Goal: Task Accomplishment & Management: Use online tool/utility

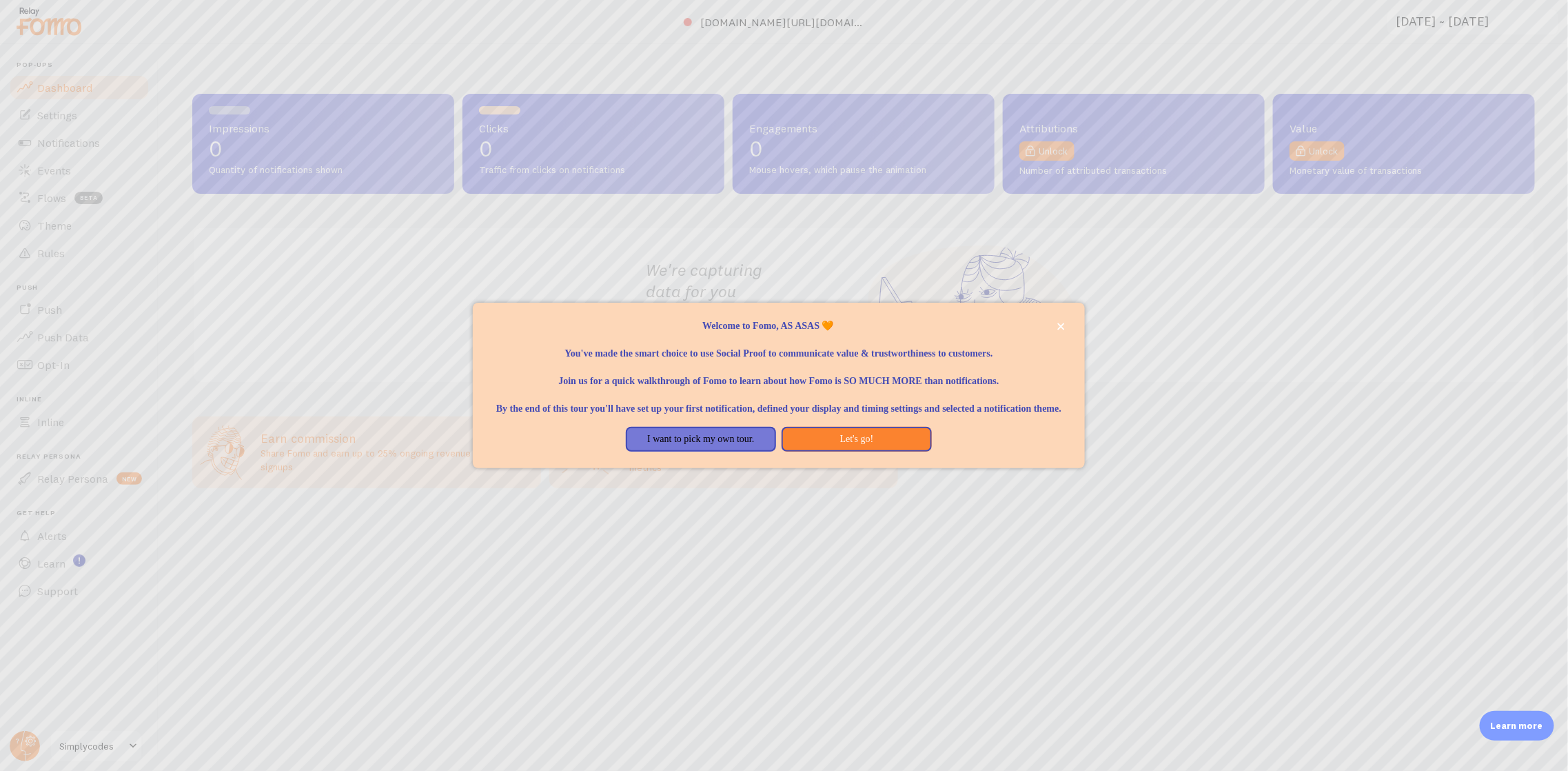
click at [824, 24] on div at bounding box center [784, 385] width 1568 height 771
click at [742, 443] on button "I want to pick my own tour." at bounding box center [701, 439] width 150 height 25
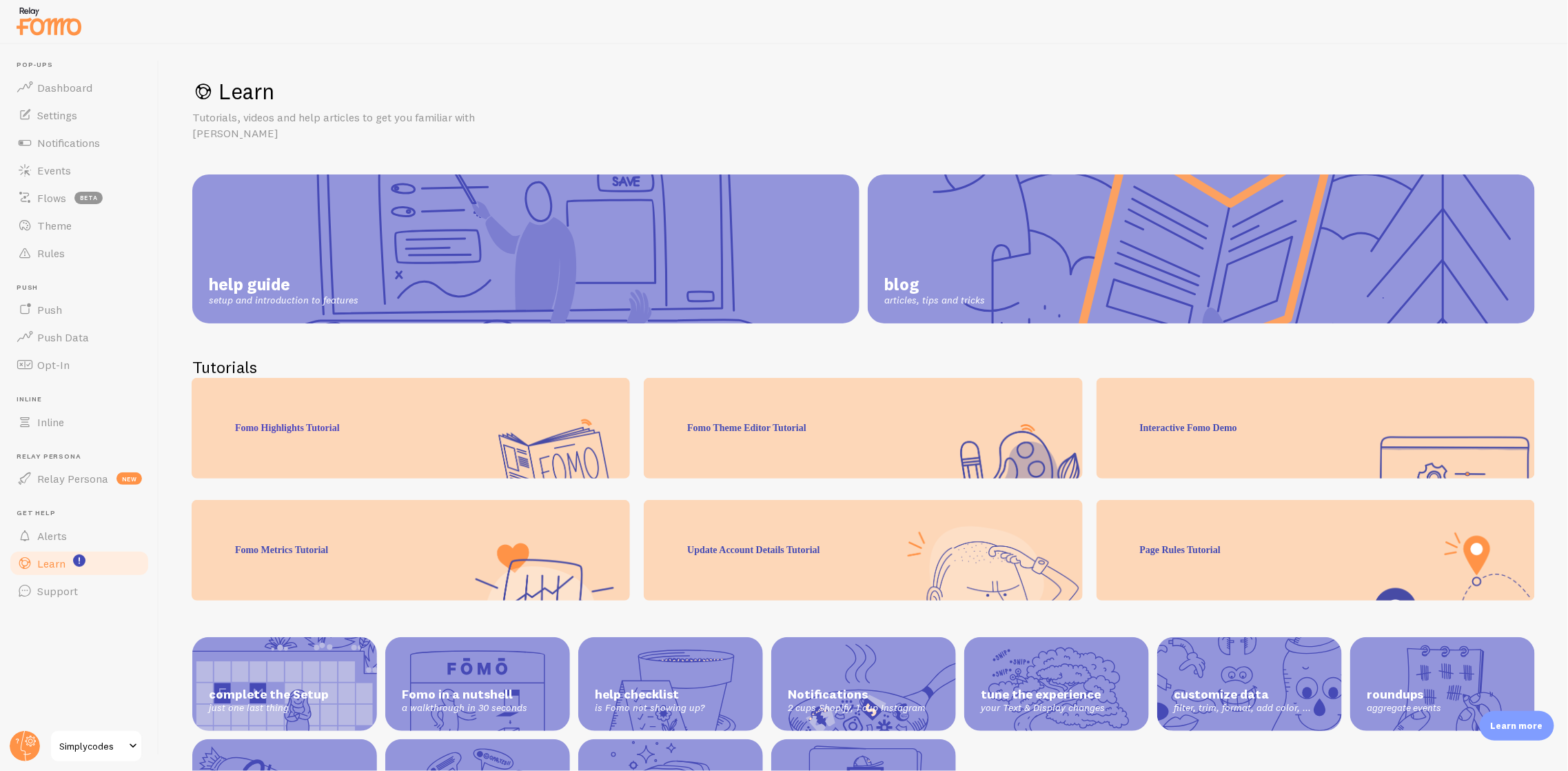
click at [74, 83] on span "Dashboard" at bounding box center [65, 87] width 55 height 14
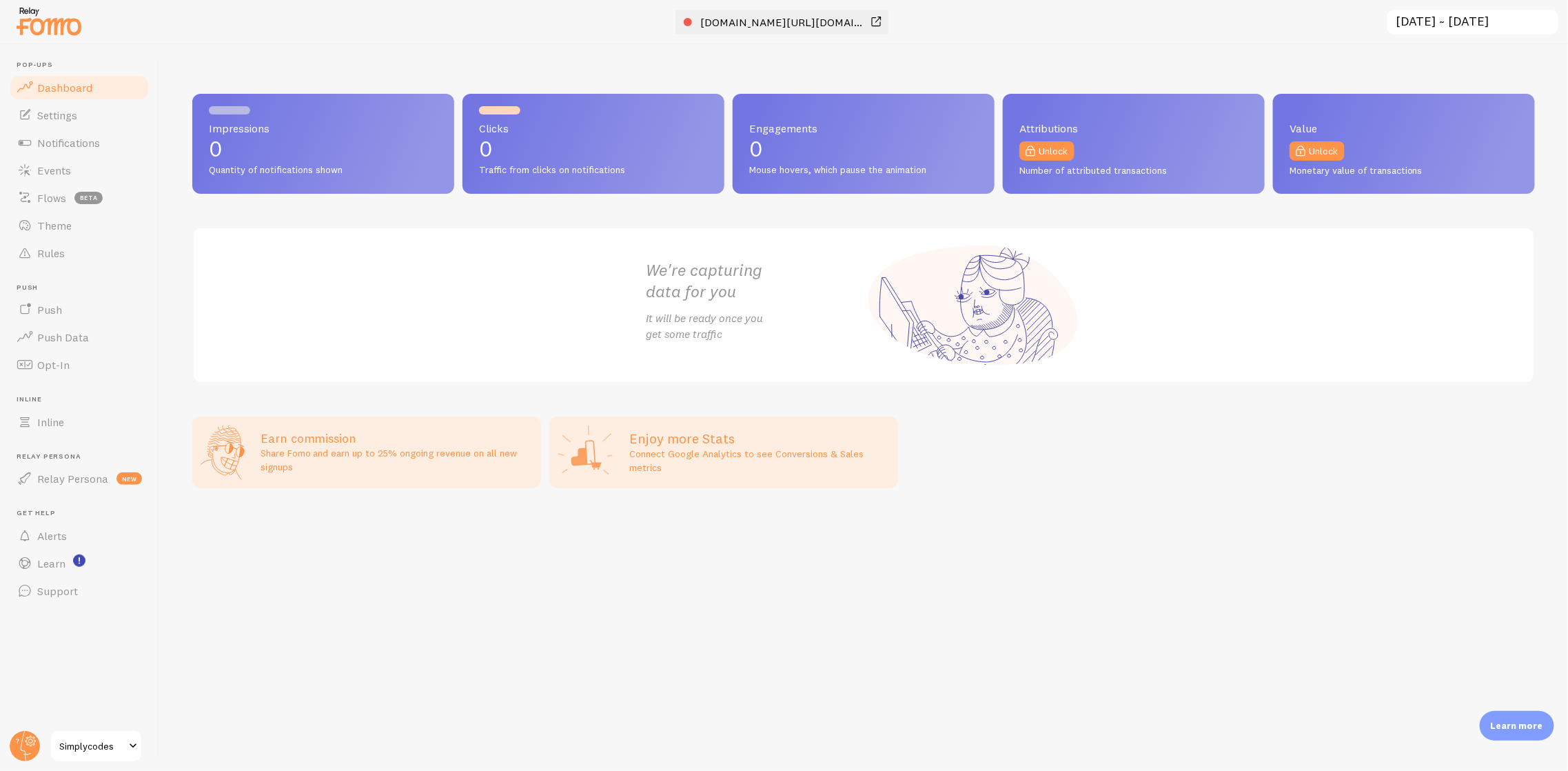
click at [867, 19] on link "[DOMAIN_NAME][URL][DOMAIN_NAME]" at bounding box center [783, 22] width 201 height 16
click at [48, 114] on span "Settings" at bounding box center [57, 115] width 40 height 14
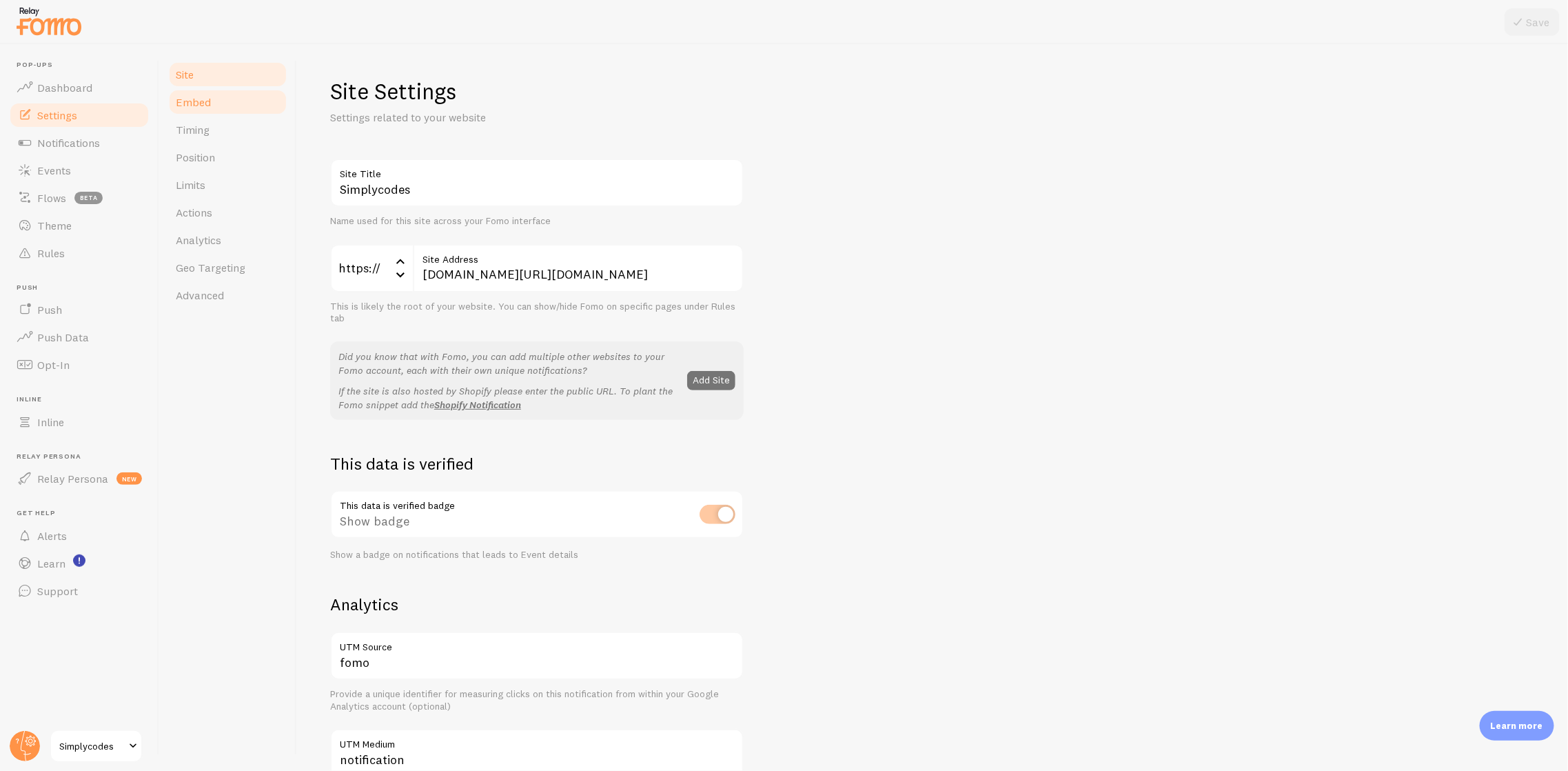
click at [176, 101] on span "Embed" at bounding box center [193, 102] width 35 height 14
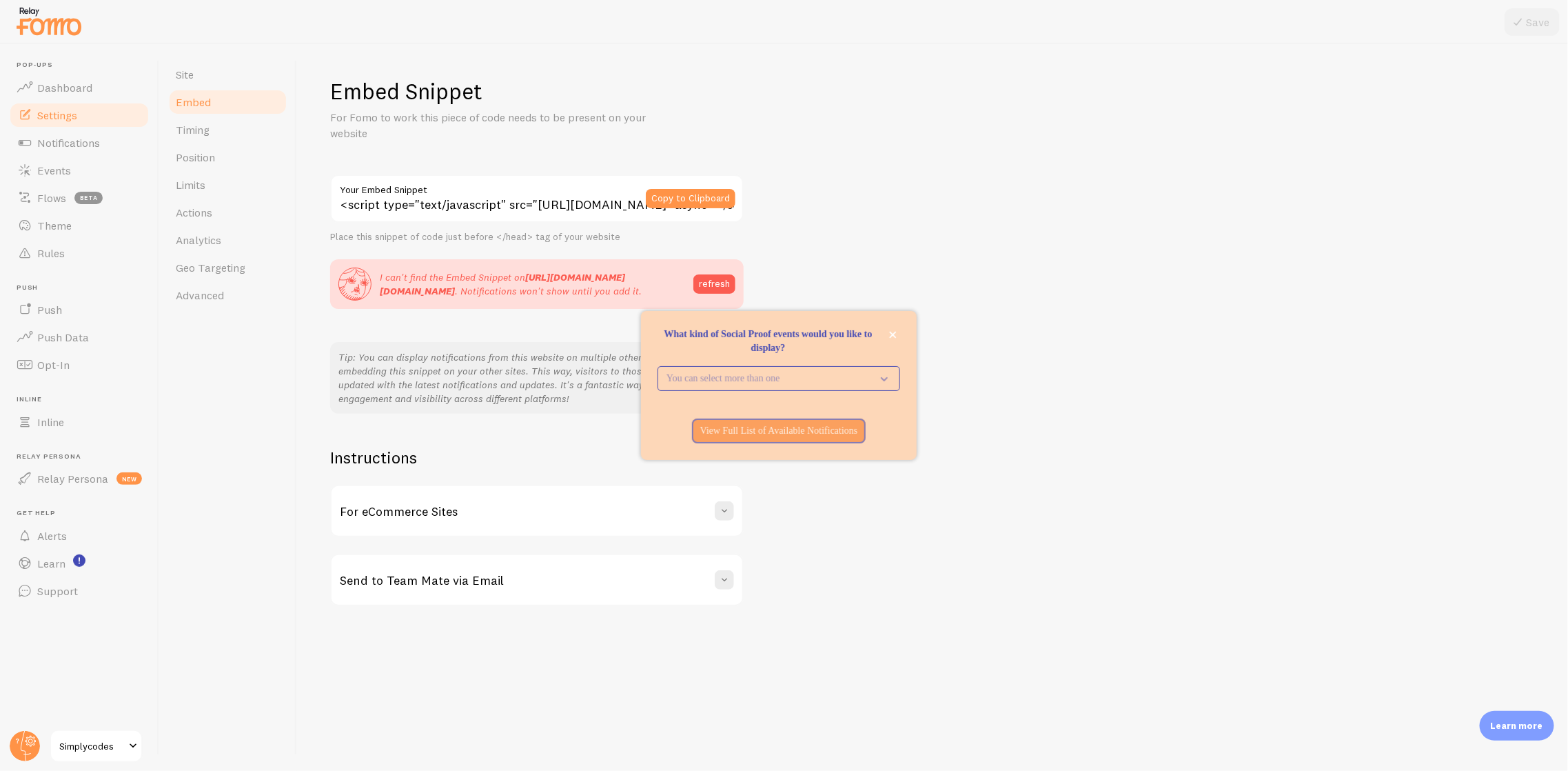
click at [460, 524] on div "For eCommerce Sites" at bounding box center [537, 511] width 411 height 49
click at [683, 198] on button "Copy to Clipboard" at bounding box center [691, 199] width 89 height 19
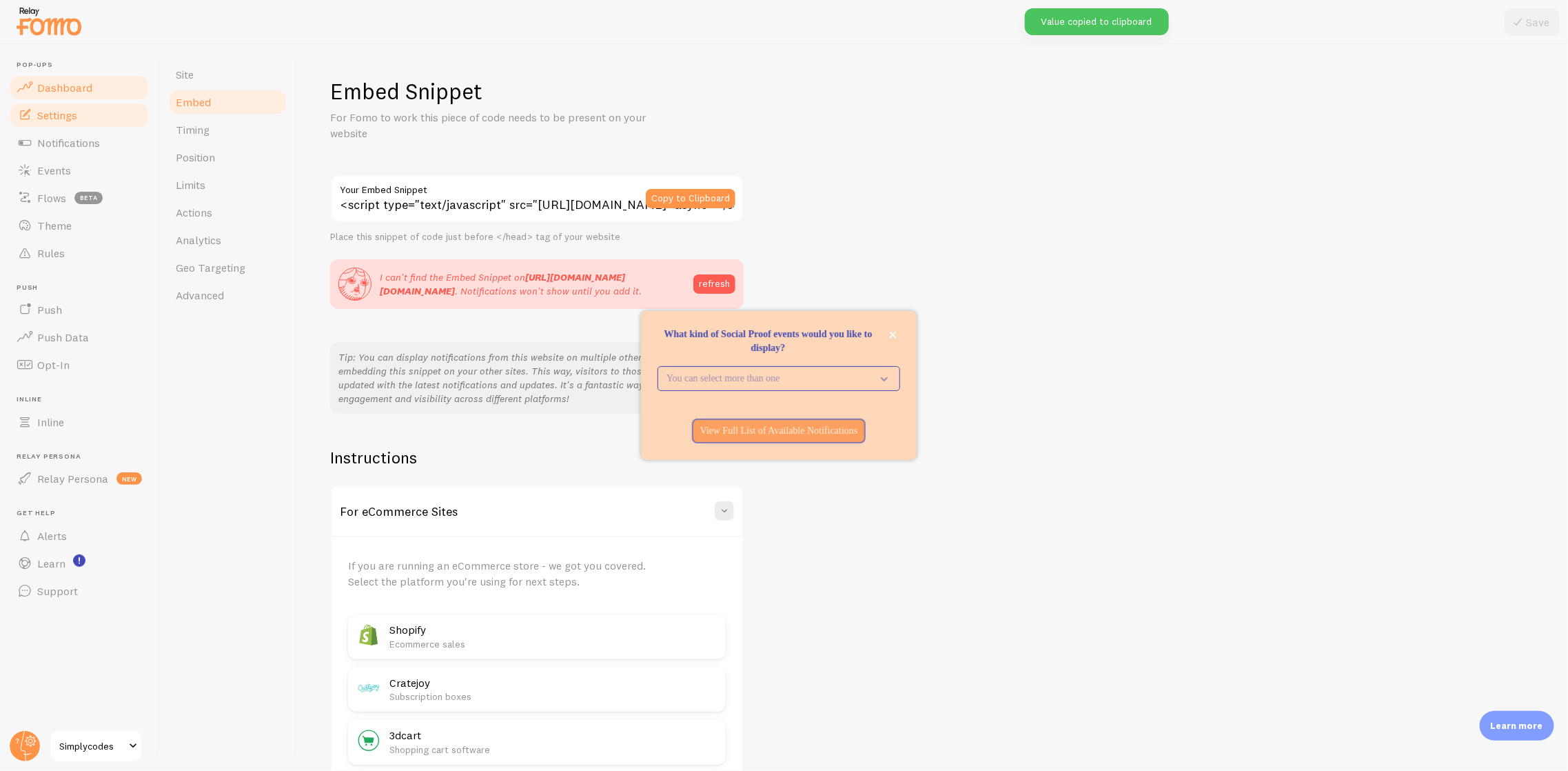
click at [51, 86] on span "Dashboard" at bounding box center [65, 87] width 55 height 14
